Goal: Book appointment/travel/reservation

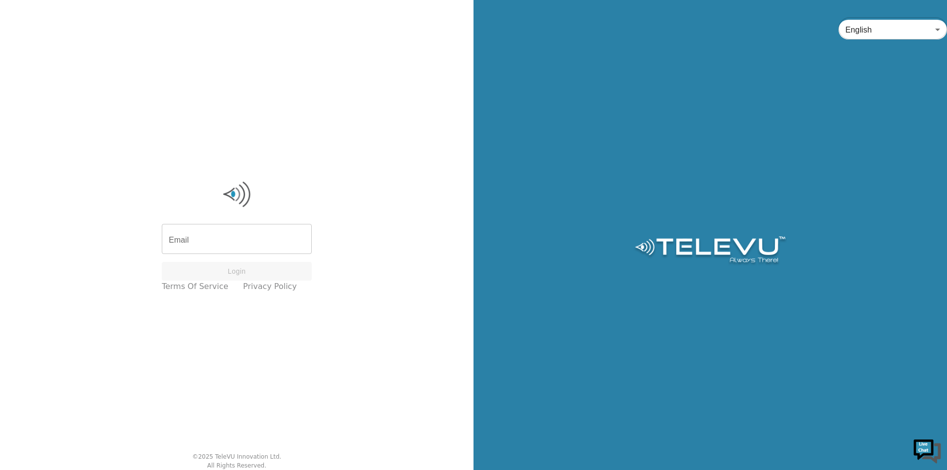
drag, startPoint x: 249, startPoint y: 226, endPoint x: 251, endPoint y: 233, distance: 7.2
click at [249, 226] on input "Email" at bounding box center [237, 240] width 150 height 28
type input "[EMAIL_ADDRESS][PERSON_NAME][DOMAIN_NAME]"
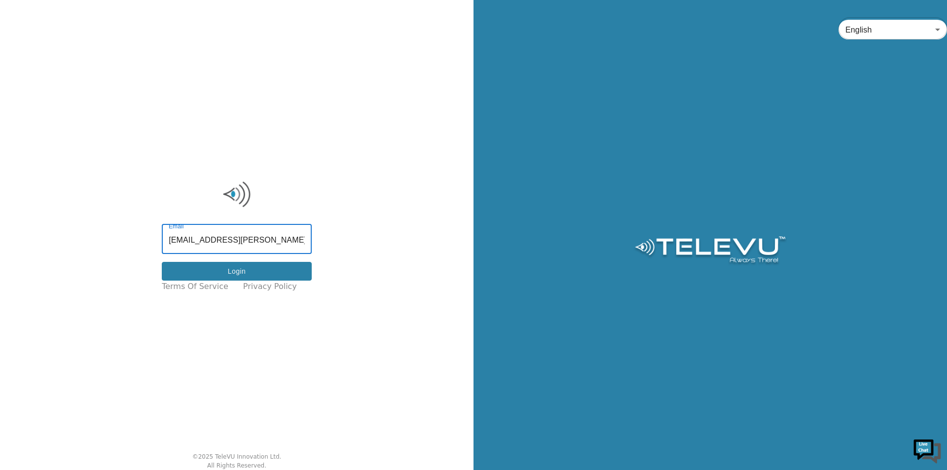
click at [257, 272] on button "Login" at bounding box center [237, 271] width 150 height 19
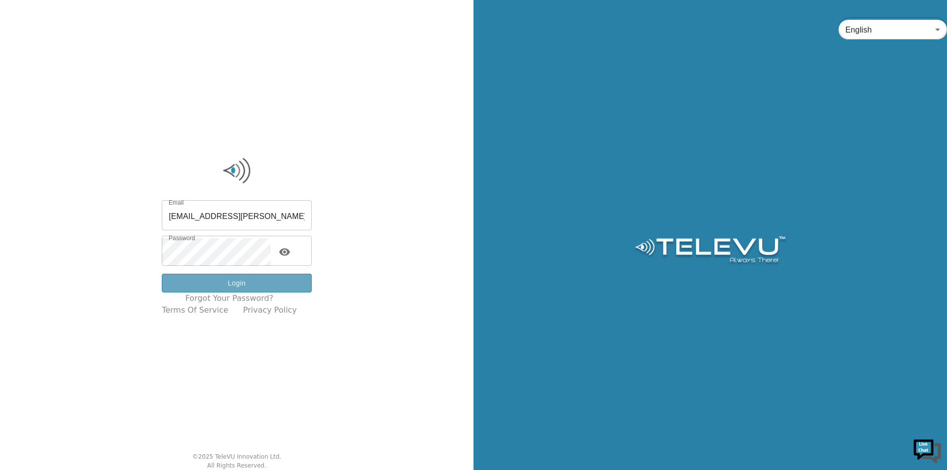
click at [255, 282] on button "Login" at bounding box center [237, 283] width 150 height 19
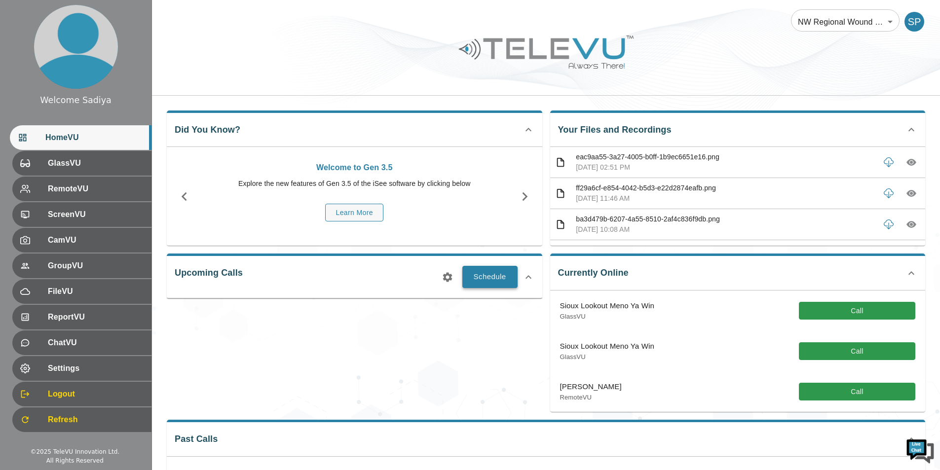
click at [508, 275] on button "Schedule" at bounding box center [489, 277] width 55 height 22
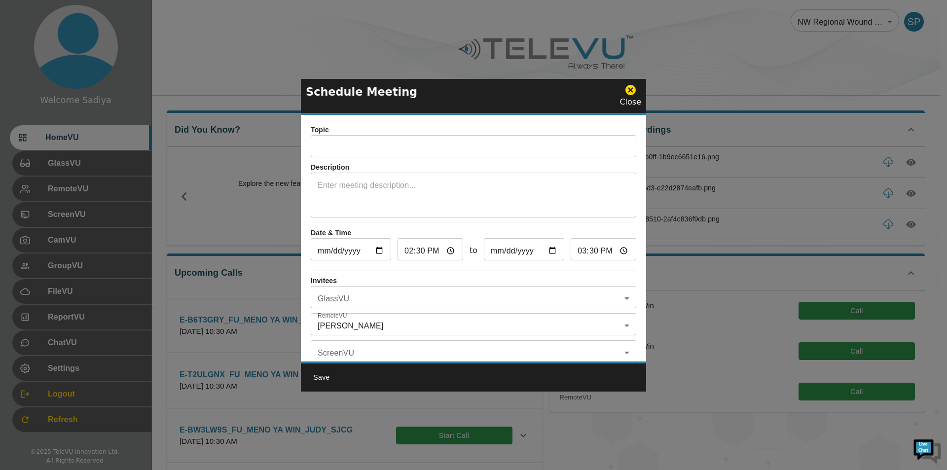
click at [412, 158] on div "Topic ​ Description x ​ Date & Time [DATE] ​ 14:30 ​ to [DATE] ​ 15:30 ​ Invite…" at bounding box center [473, 238] width 345 height 247
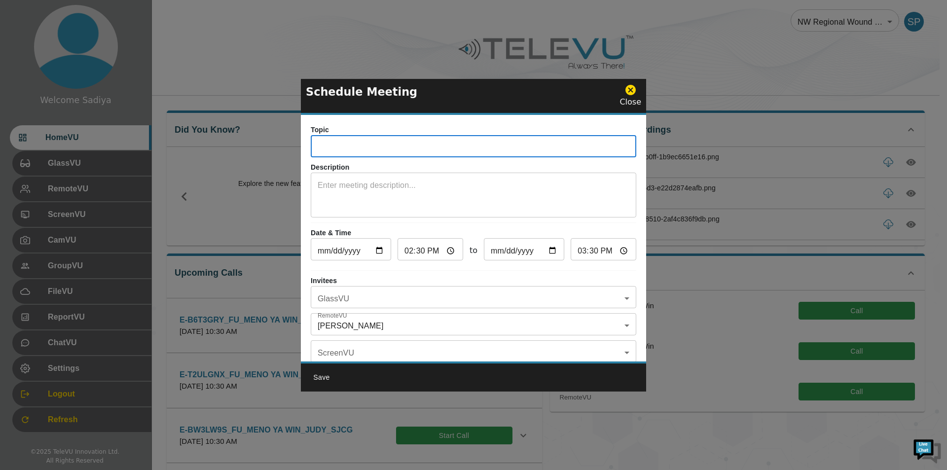
click at [417, 150] on input "text" at bounding box center [474, 148] width 326 height 20
drag, startPoint x: 361, startPoint y: 148, endPoint x: 319, endPoint y: 151, distance: 42.5
click at [319, 151] on input "E-YZ5DK88_IN_SIOUX LOOK OUT _ELLI_SJCG" at bounding box center [474, 148] width 326 height 20
paste input "CCSAPLV"
drag, startPoint x: 471, startPoint y: 147, endPoint x: 454, endPoint y: 148, distance: 16.8
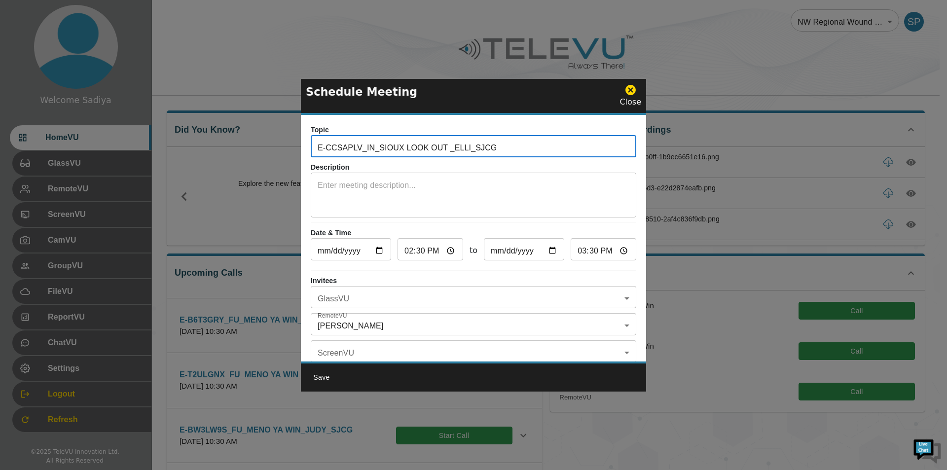
click at [454, 148] on input "E-CCSAPLV_IN_SIOUX LOOK OUT _ELLI_SJCG" at bounding box center [474, 148] width 326 height 20
type input "E-CCSAPLV_IN_SIOUX LOOK OUT _CHERYRYL_SJCG"
click at [449, 194] on textarea at bounding box center [474, 197] width 312 height 34
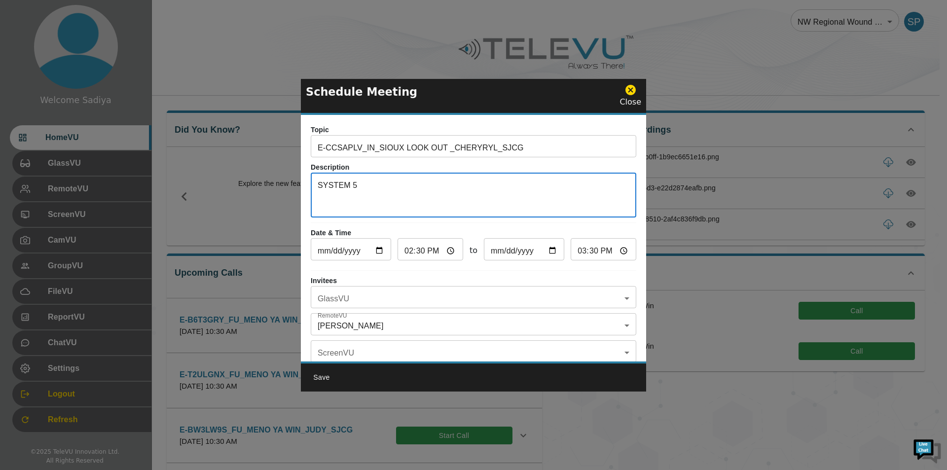
type textarea "SYSTEM 5"
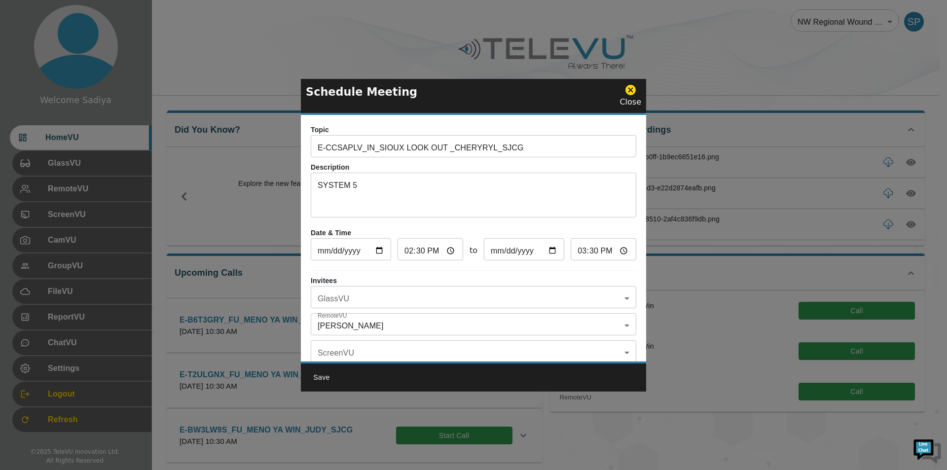
click at [374, 252] on input "[DATE]" at bounding box center [351, 251] width 80 height 20
type input "[DATE]"
click at [412, 255] on input "14:30" at bounding box center [431, 251] width 66 height 20
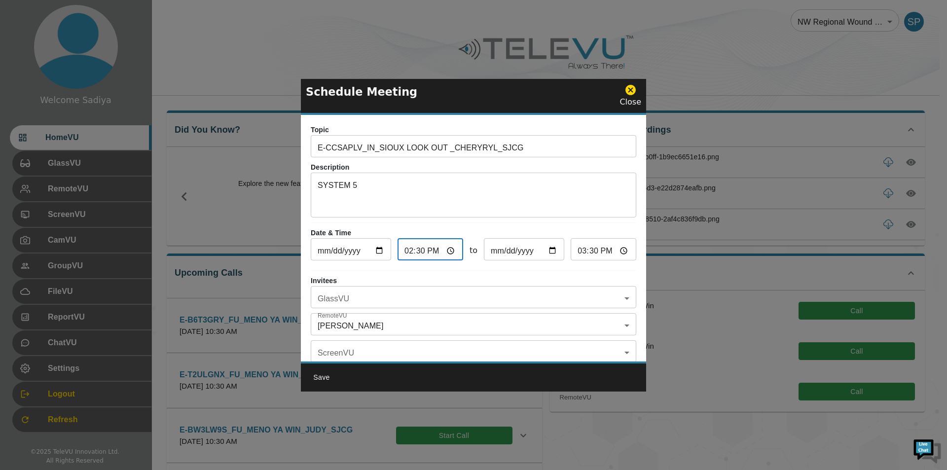
type input "13:30"
type input "14:30"
type input "22:30"
type input "23:30"
click at [412, 290] on body "Welcome Sadiya HomeVU GlassVU RemoteVU ScreenVU CamVU GroupVU FileVU ReportVU C…" at bounding box center [473, 385] width 947 height 770
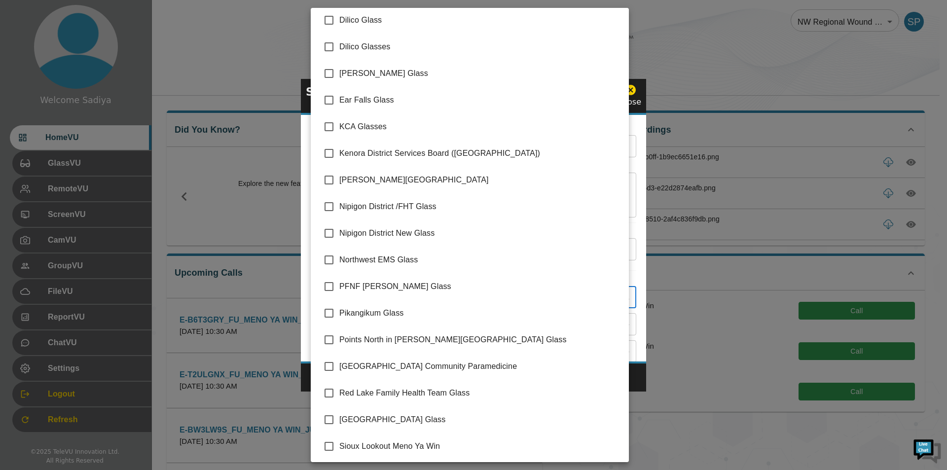
scroll to position [140, 0]
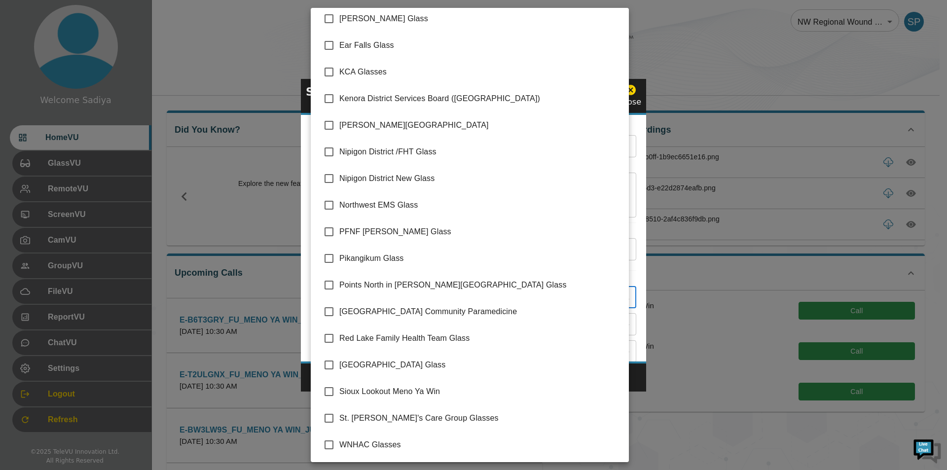
click at [406, 398] on li "Sioux Lookout Meno Ya Win" at bounding box center [470, 391] width 318 height 27
type input "Sioux Lookout Meno Ya Win"
checkbox input "true"
click at [651, 321] on div at bounding box center [473, 235] width 947 height 470
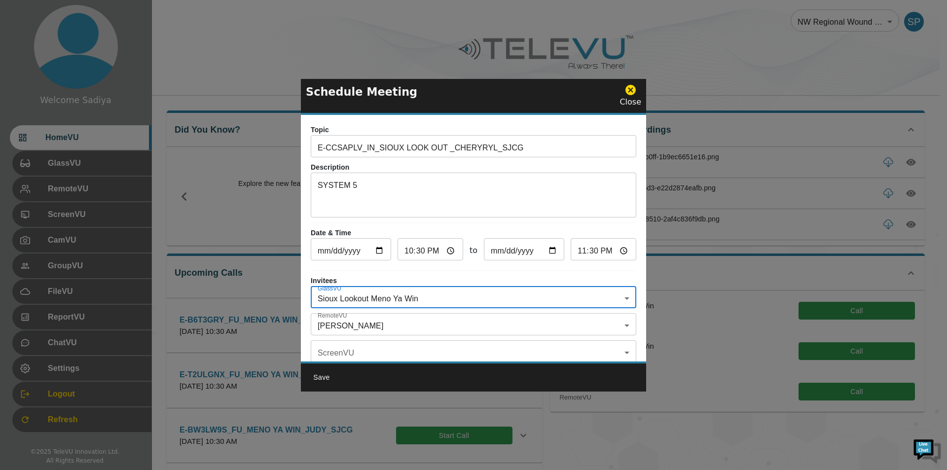
scroll to position [49, 0]
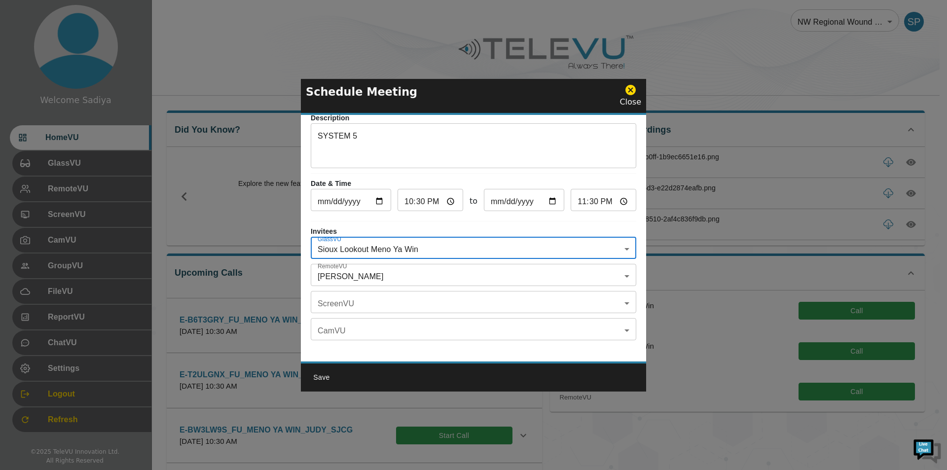
click at [439, 279] on body "Welcome Sadiya HomeVU GlassVU RemoteVU ScreenVU CamVU GroupVU FileVU ReportVU C…" at bounding box center [473, 385] width 947 height 770
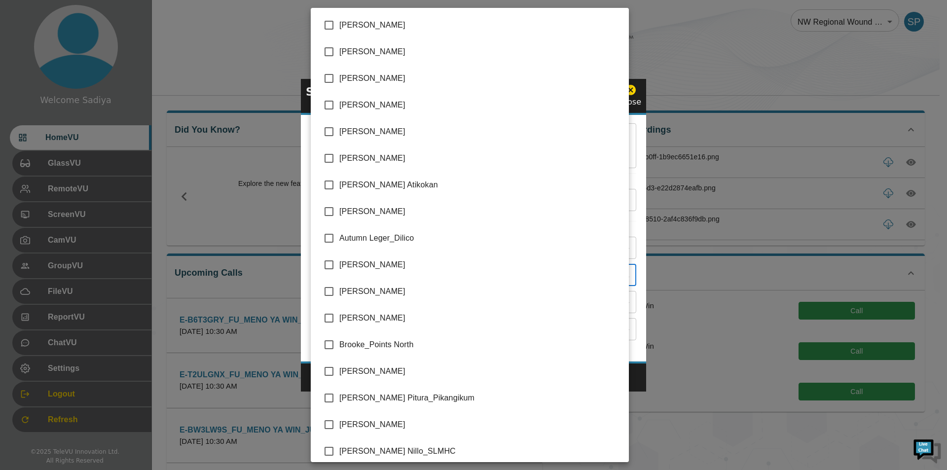
scroll to position [2028, 0]
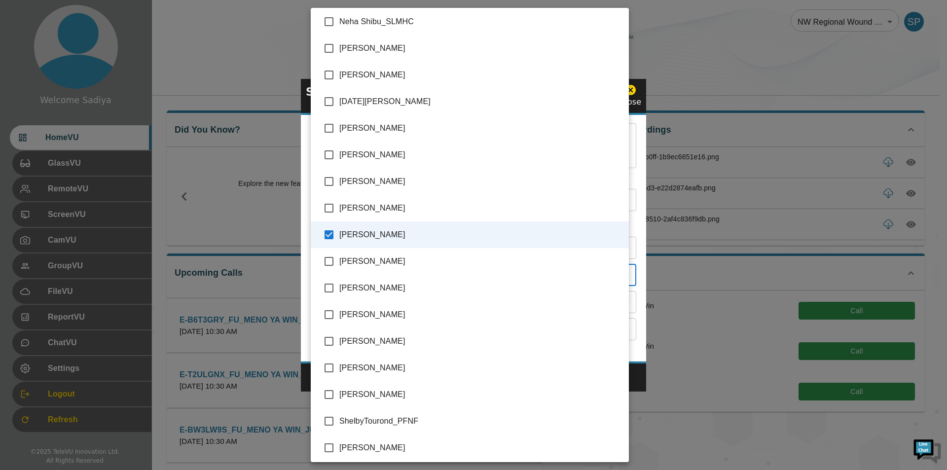
click at [358, 78] on span "[PERSON_NAME]" at bounding box center [480, 75] width 282 height 12
type input "[PERSON_NAME],[PERSON_NAME]"
checkbox input "true"
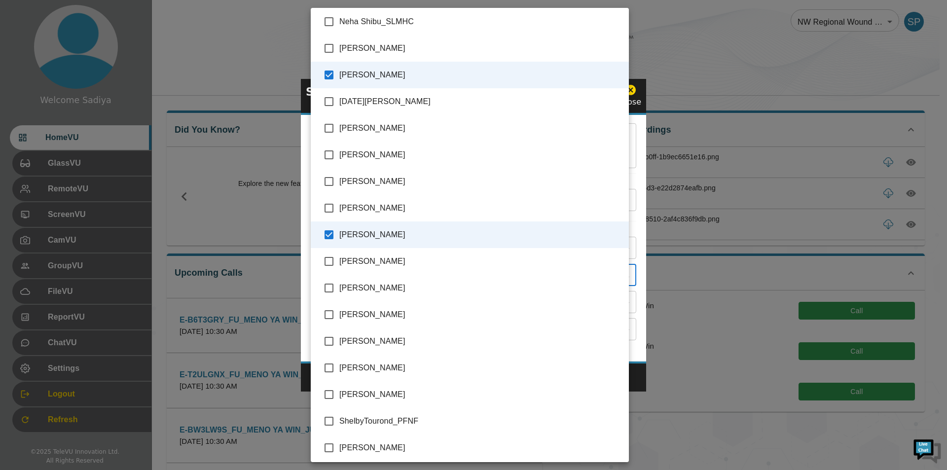
click at [360, 236] on span "[PERSON_NAME]" at bounding box center [480, 235] width 282 height 12
type input "[PERSON_NAME]"
checkbox input "false"
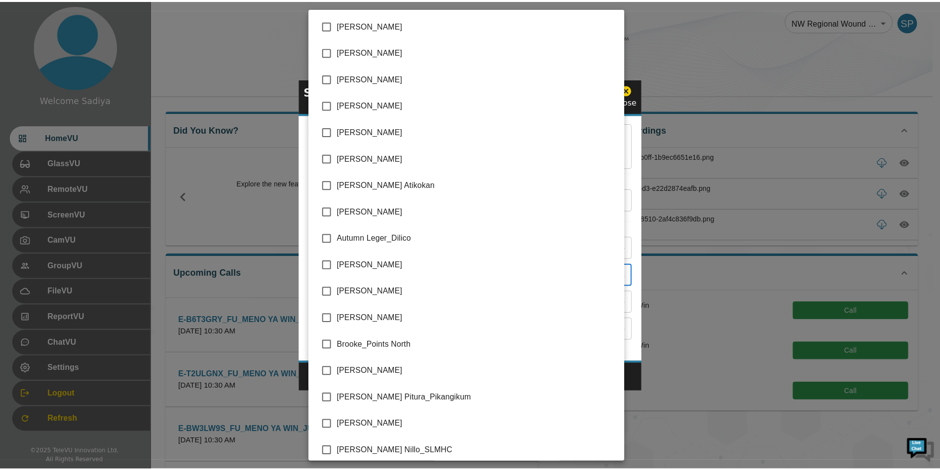
scroll to position [247, 0]
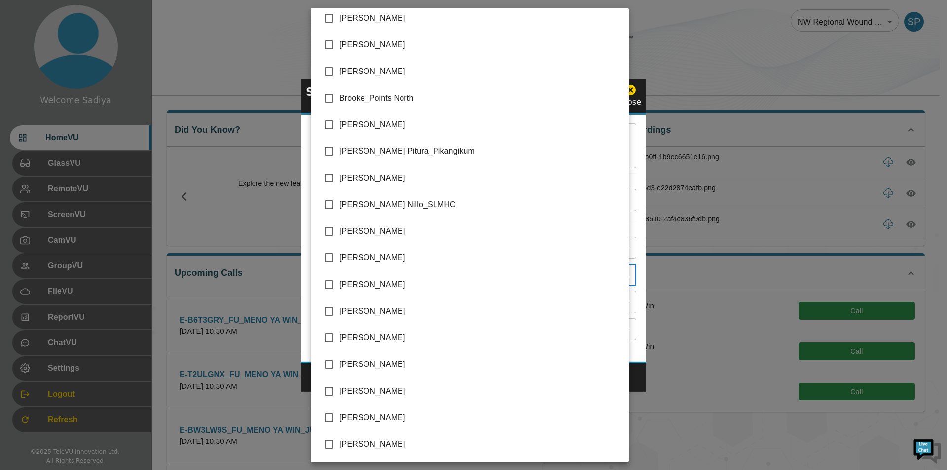
click at [394, 306] on span "[PERSON_NAME]" at bounding box center [480, 311] width 282 height 12
type input "[PERSON_NAME],[PERSON_NAME]"
checkbox input "true"
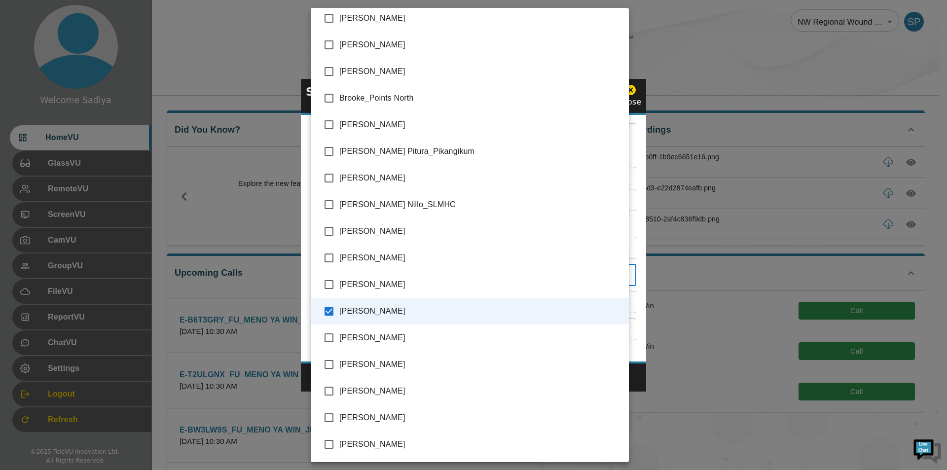
click at [632, 146] on div at bounding box center [473, 235] width 947 height 470
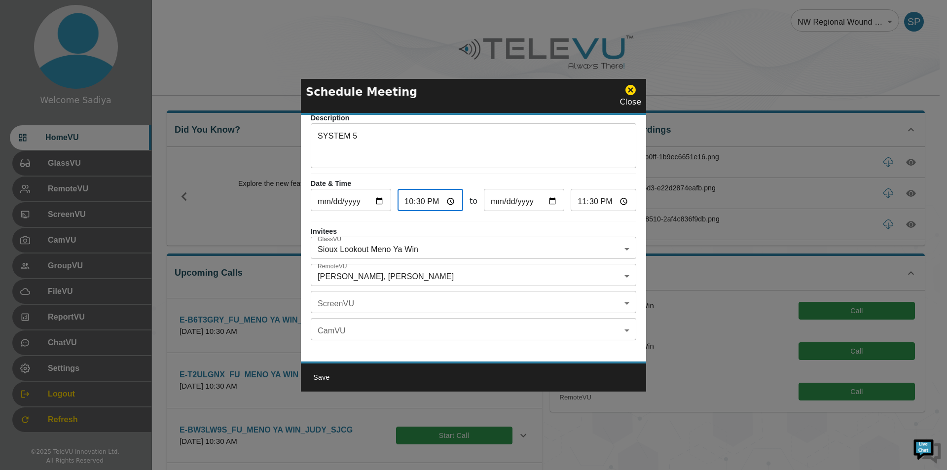
click at [408, 201] on input "22:30" at bounding box center [431, 201] width 66 height 20
type input "21:30"
type input "22:30"
click at [326, 377] on button "Save" at bounding box center [322, 378] width 32 height 18
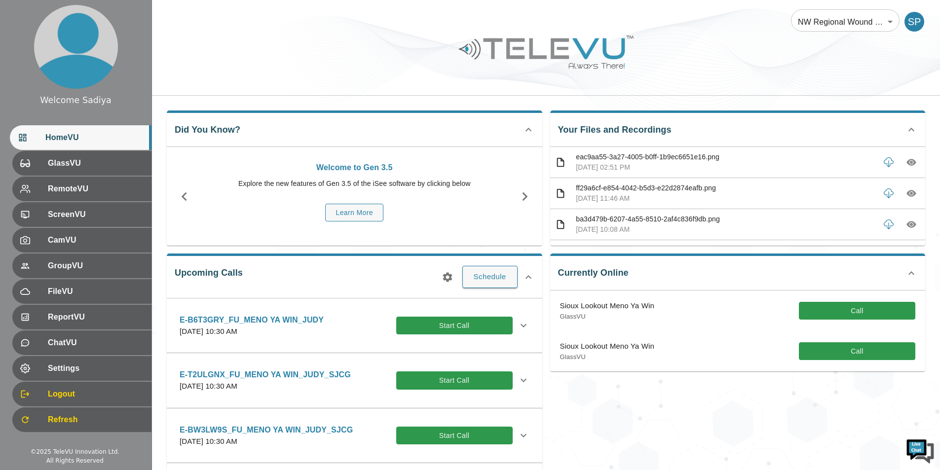
click at [448, 278] on icon "button" at bounding box center [448, 277] width 12 height 12
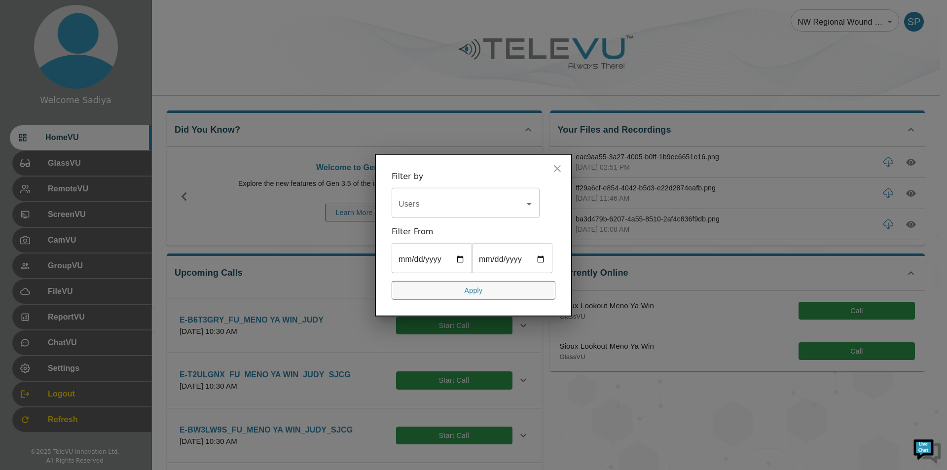
click at [459, 197] on input "Users" at bounding box center [458, 203] width 124 height 19
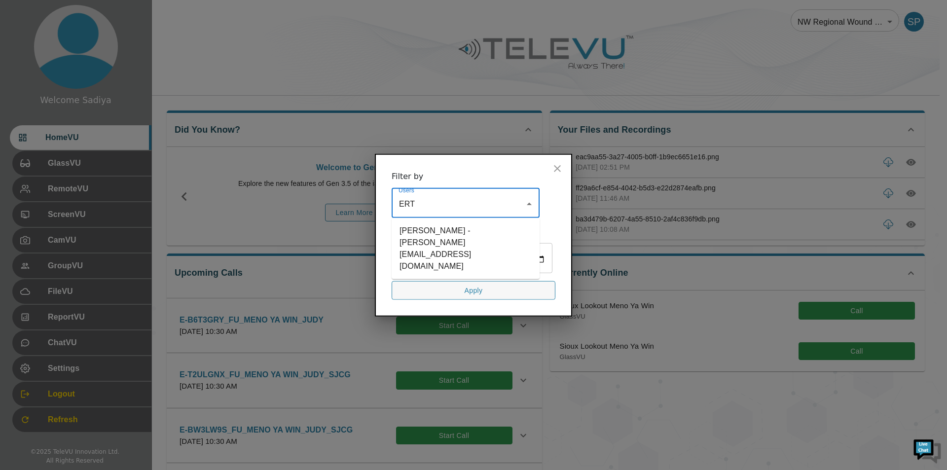
type input "ERT"
click at [452, 223] on li "[PERSON_NAME] - [PERSON_NAME][EMAIL_ADDRESS][DOMAIN_NAME]" at bounding box center [466, 248] width 148 height 53
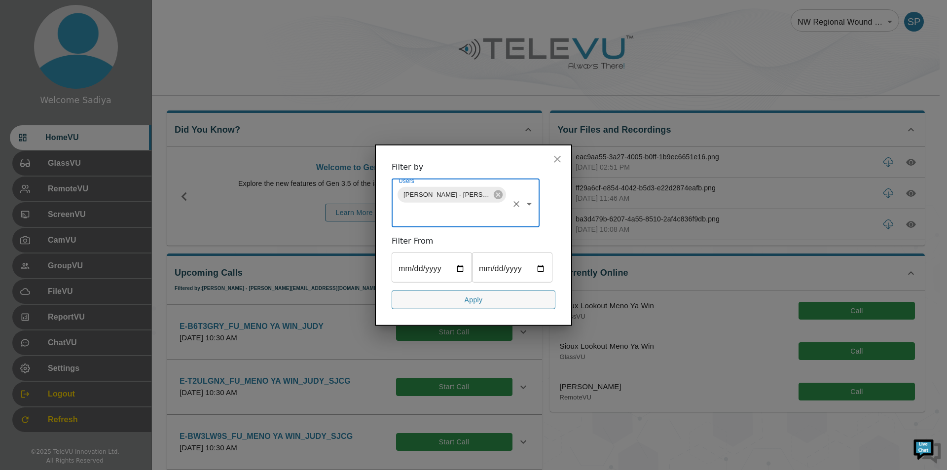
click at [473, 296] on button "Apply" at bounding box center [474, 299] width 164 height 19
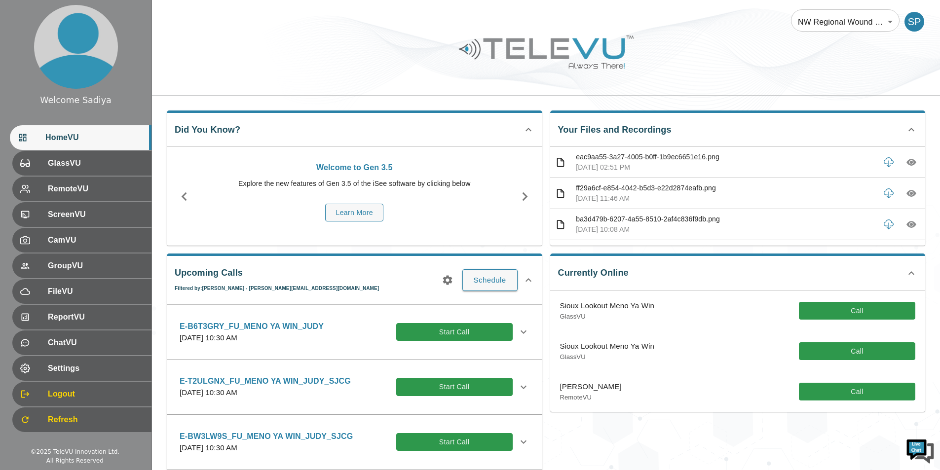
click at [466, 300] on div "Upcoming Calls Filtered by: [PERSON_NAME] - [PERSON_NAME][EMAIL_ADDRESS][DOMAIN…" at bounding box center [354, 382] width 375 height 256
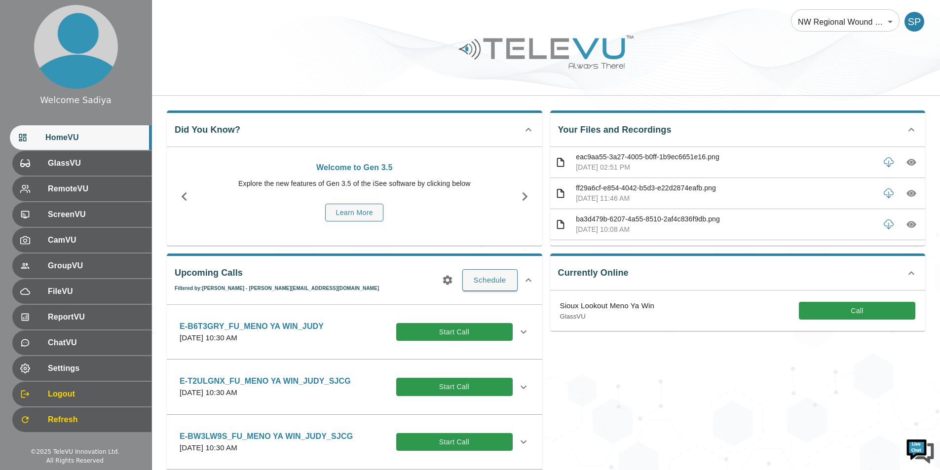
click at [377, 310] on div "E-B6T3GRY_FU_MENO YA WIN_JUDY [DATE] 10:30 AM Start Call Description SYSTEM 5 I…" at bounding box center [354, 332] width 375 height 55
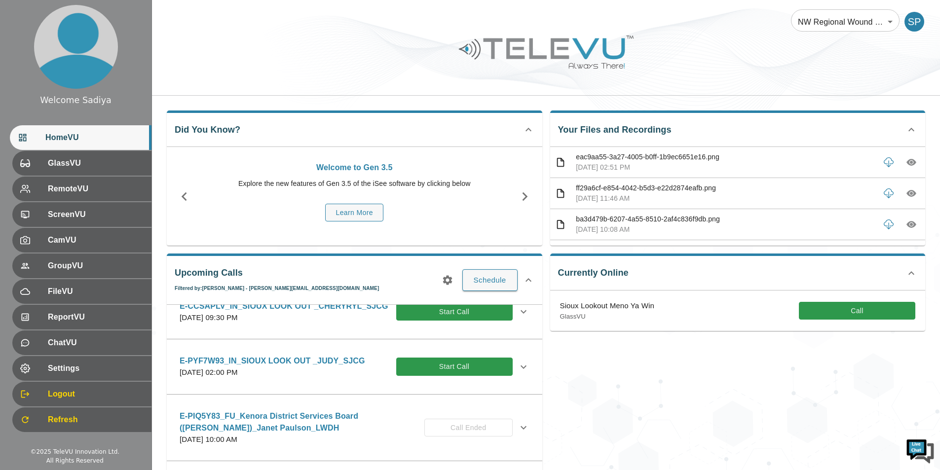
scroll to position [1184, 0]
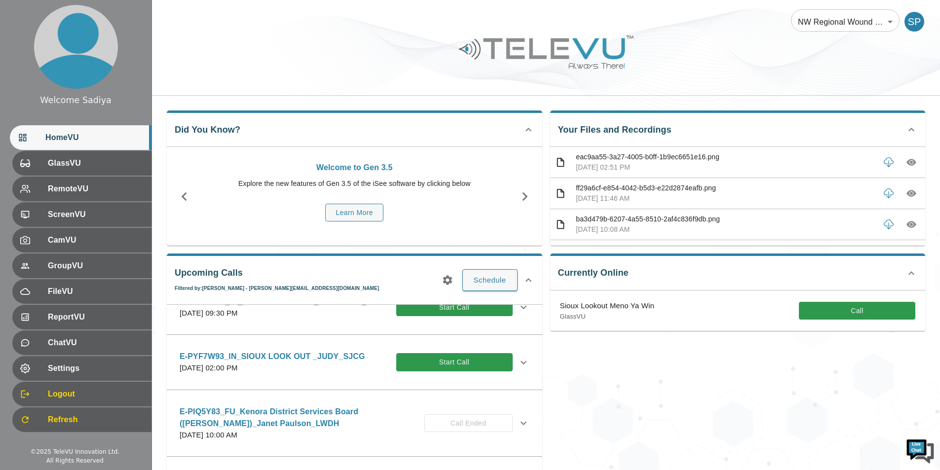
click at [345, 319] on p "[DATE] 09:30 PM" at bounding box center [284, 313] width 209 height 11
click at [517, 313] on icon at bounding box center [523, 307] width 12 height 12
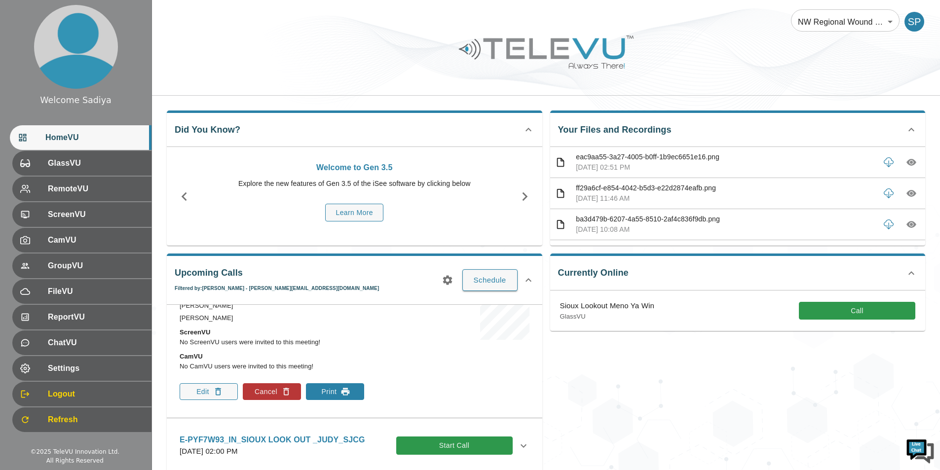
scroll to position [1283, 0]
click at [350, 396] on icon "button" at bounding box center [345, 391] width 10 height 10
